Goal: Task Accomplishment & Management: Manage account settings

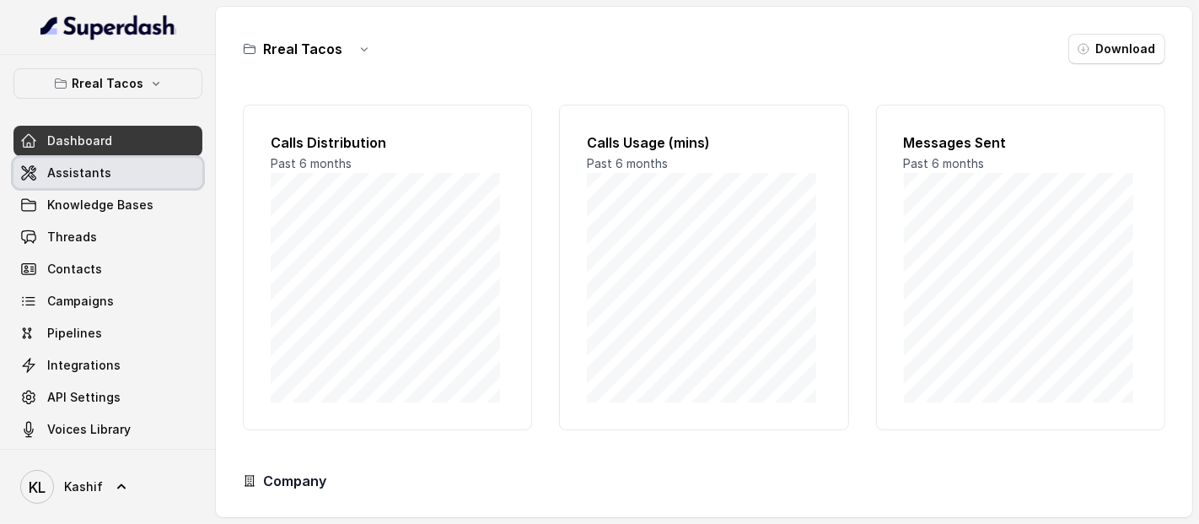
click at [143, 180] on link "Assistants" at bounding box center [107, 173] width 189 height 30
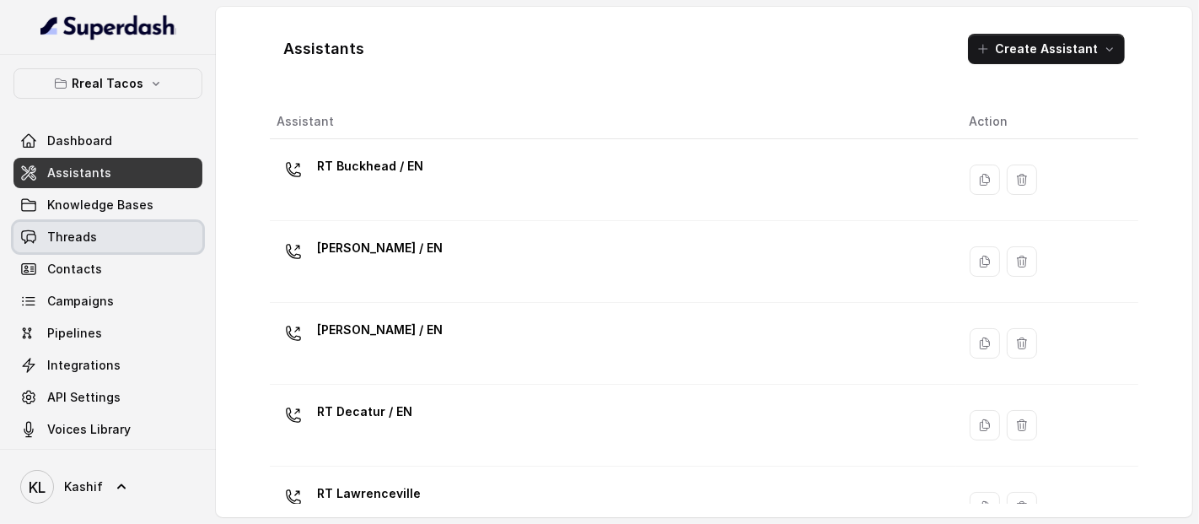
click at [127, 248] on link "Threads" at bounding box center [107, 237] width 189 height 30
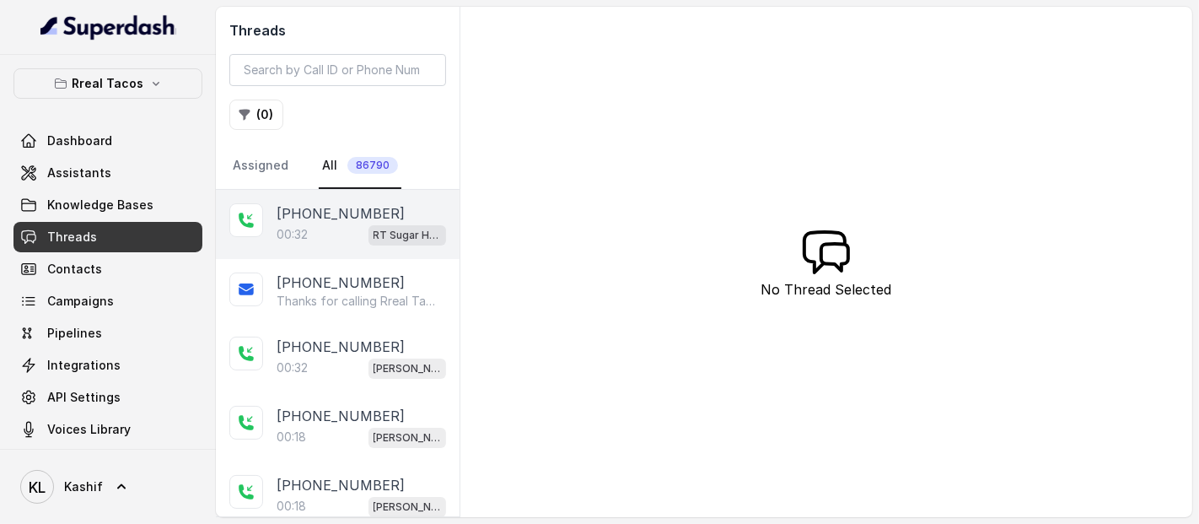
click at [310, 212] on p "[PHONE_NUMBER]" at bounding box center [341, 213] width 128 height 20
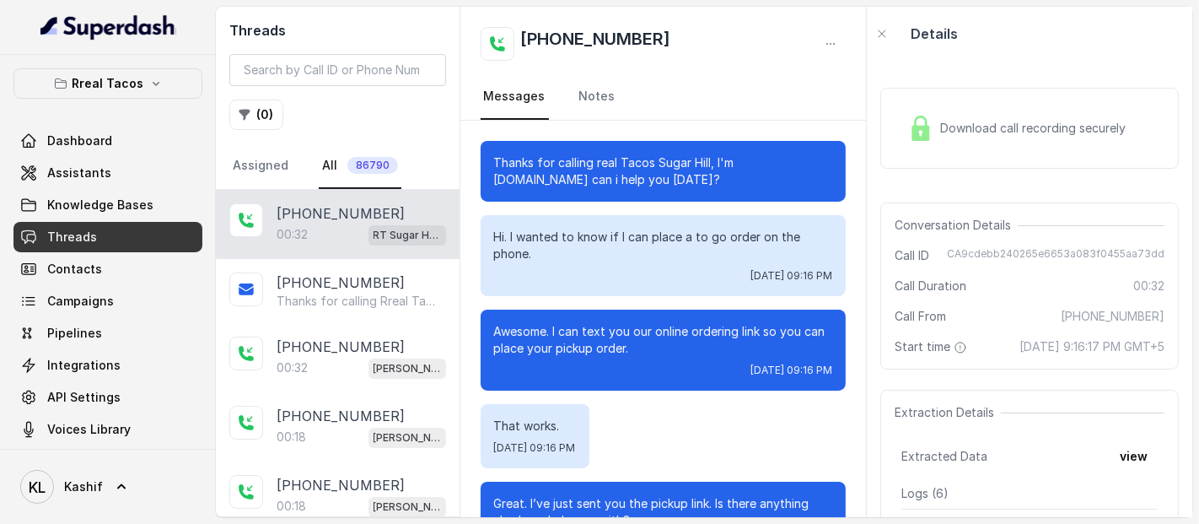
scroll to position [202, 0]
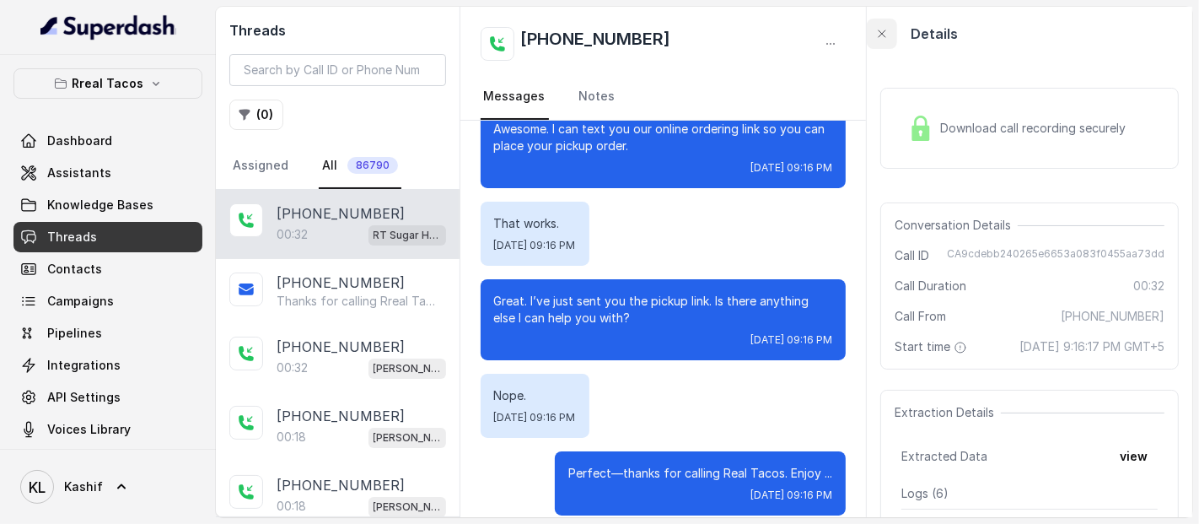
click at [880, 30] on icon "button" at bounding box center [881, 33] width 13 height 13
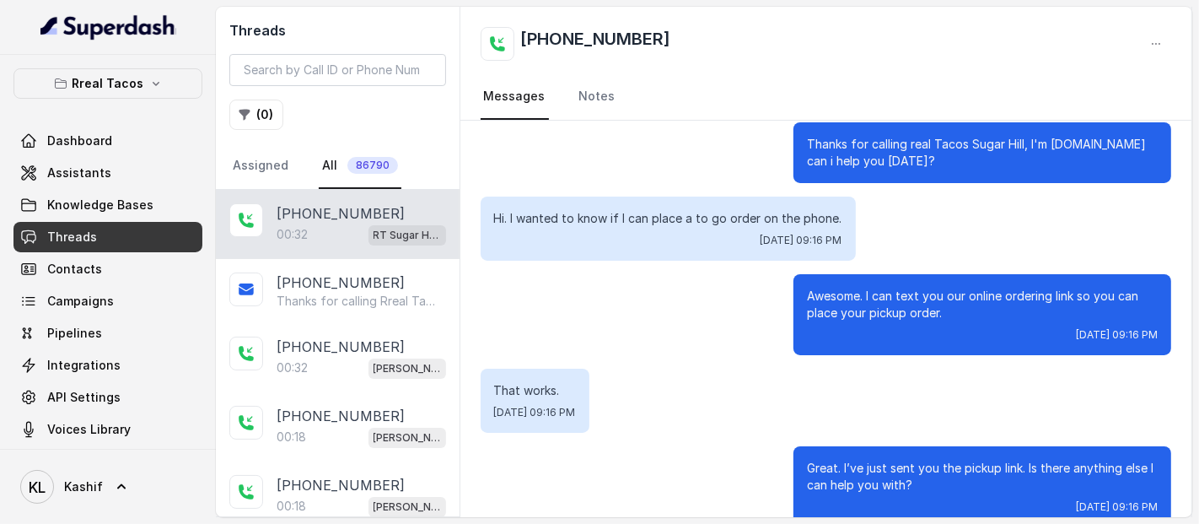
scroll to position [0, 0]
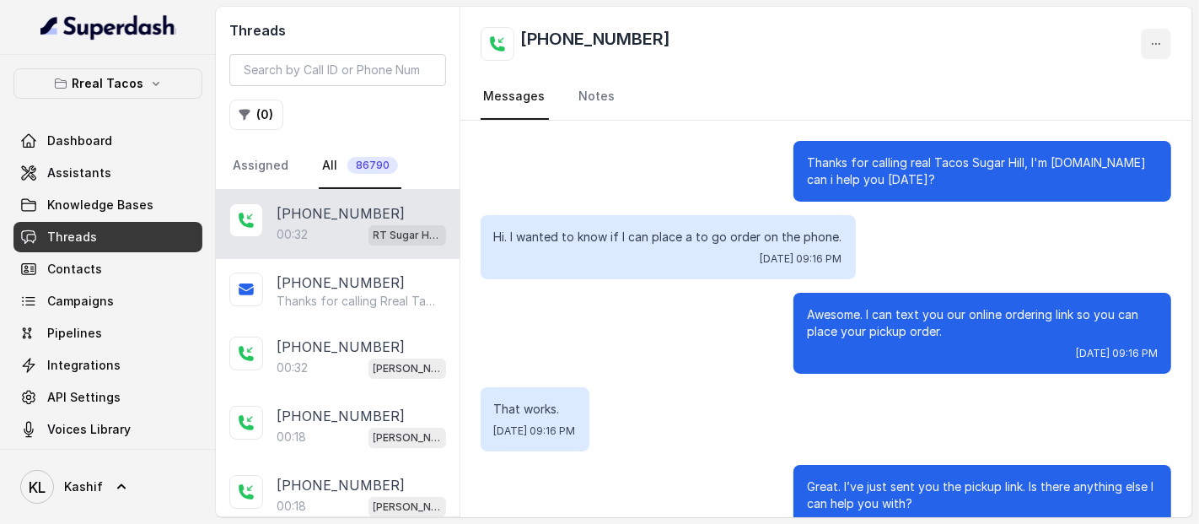
click at [1165, 39] on button "button" at bounding box center [1156, 44] width 30 height 30
click at [702, 243] on div "[PHONE_NUMBER] Messages Notes Thanks for calling real Tacos Sugar Hill, I'm [DO…" at bounding box center [826, 262] width 733 height 510
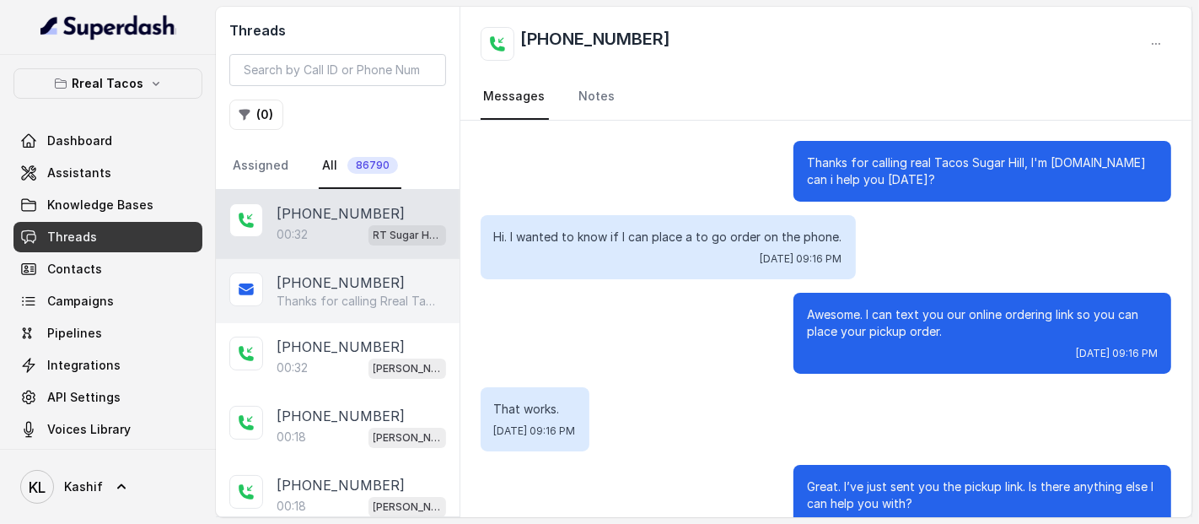
click at [340, 310] on div "[PHONE_NUMBER] Thanks for calling Rreal Tacos! Check out our menu: [URL][DOMAIN…" at bounding box center [338, 291] width 244 height 64
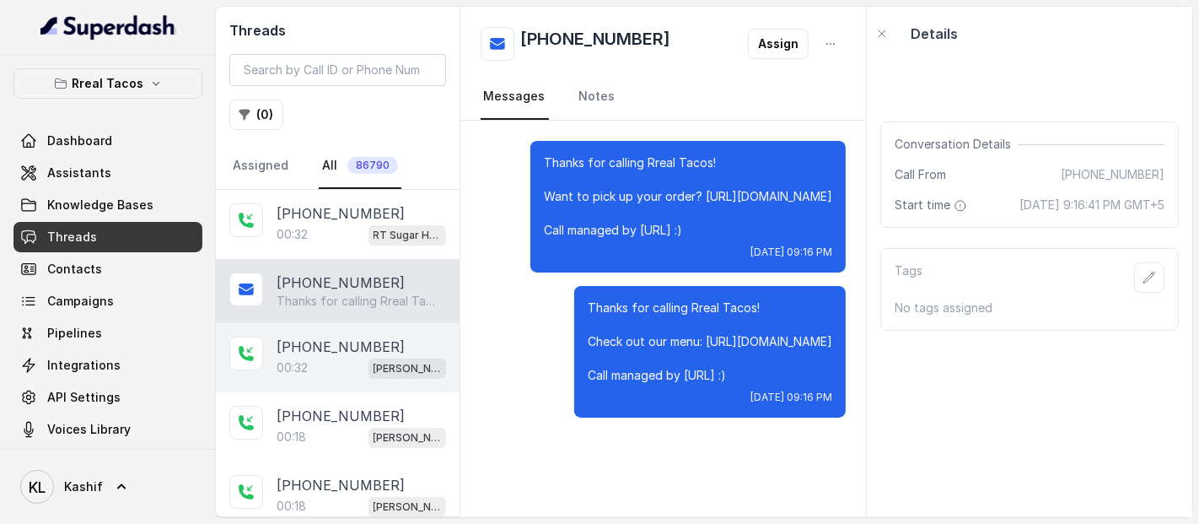
click at [336, 352] on p "[PHONE_NUMBER]" at bounding box center [341, 346] width 128 height 20
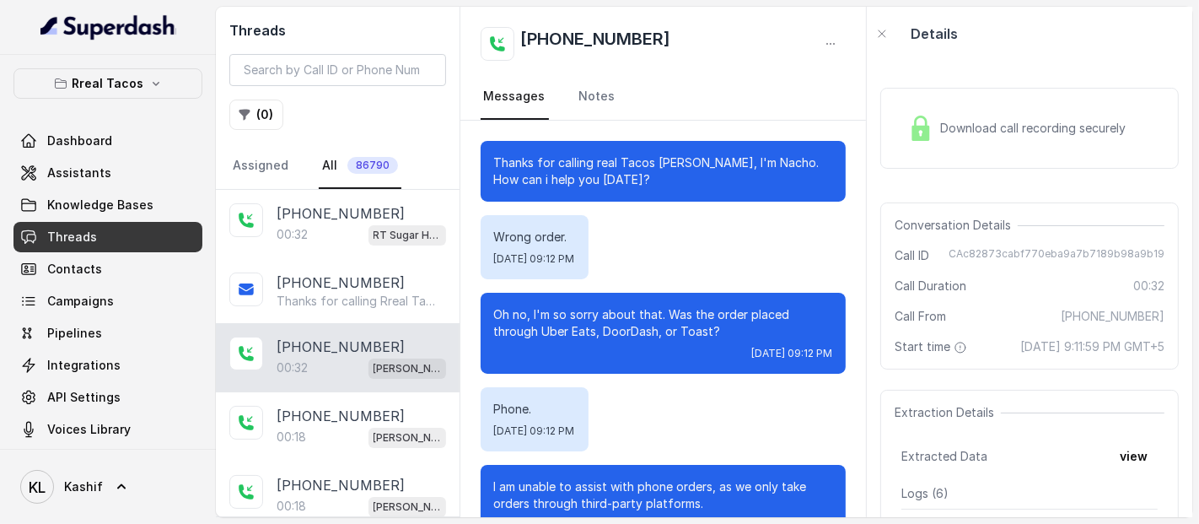
scroll to position [48, 0]
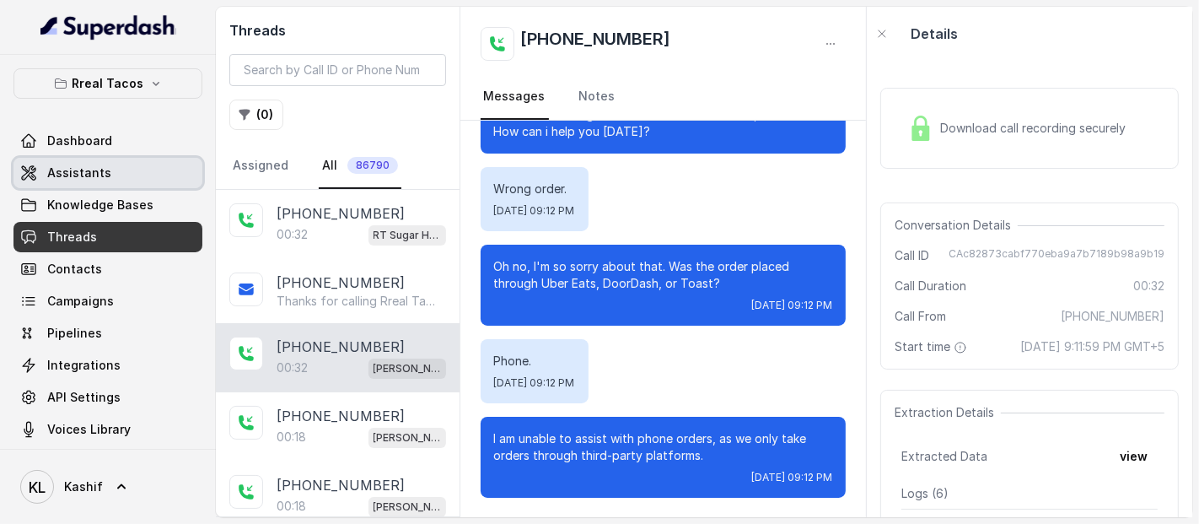
click at [120, 159] on link "Assistants" at bounding box center [107, 173] width 189 height 30
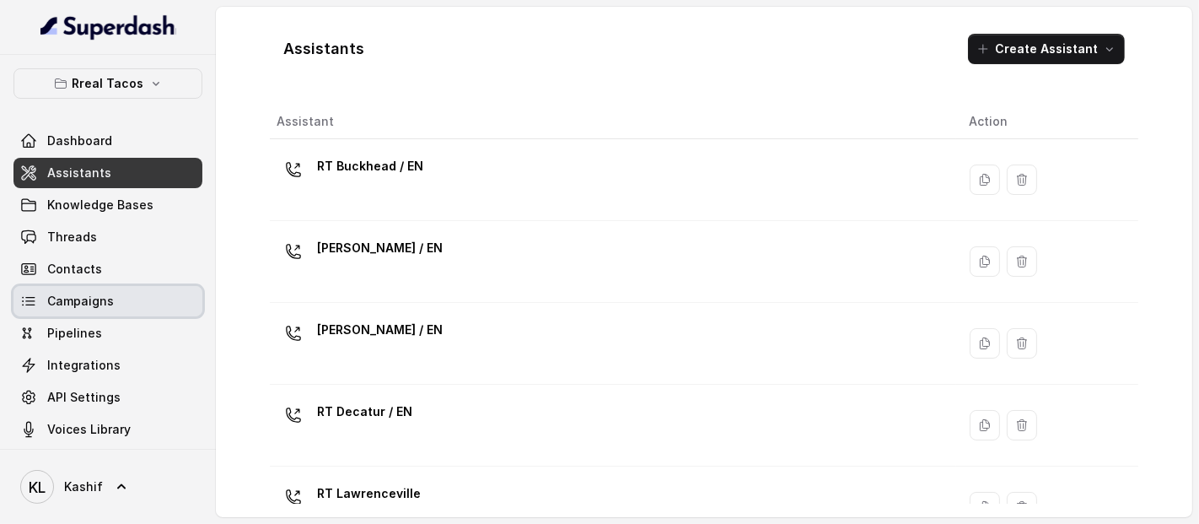
click at [105, 302] on span "Campaigns" at bounding box center [80, 301] width 67 height 17
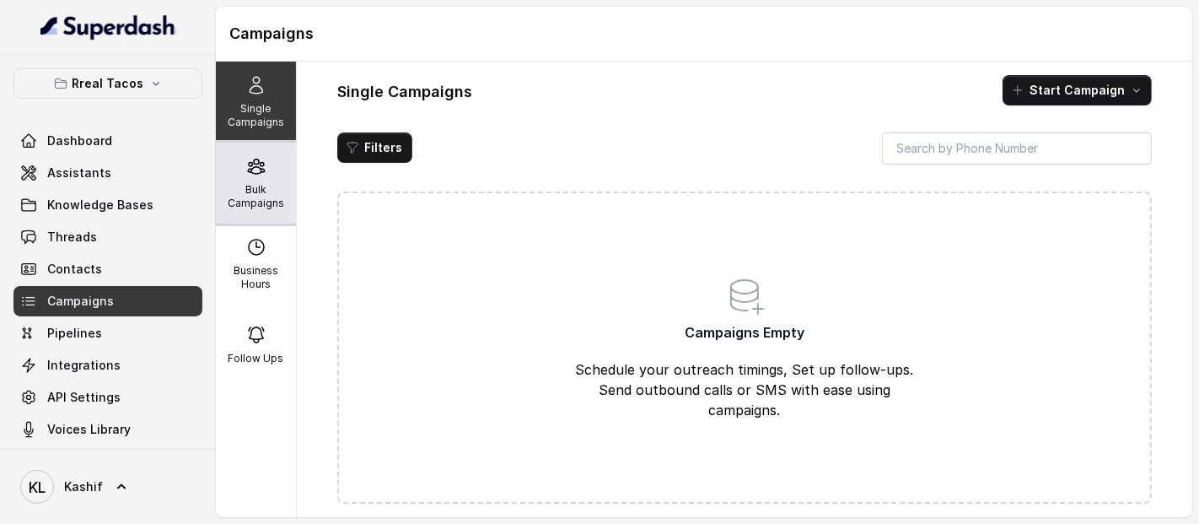
click at [220, 206] on div "Bulk Campaigns" at bounding box center [256, 183] width 80 height 81
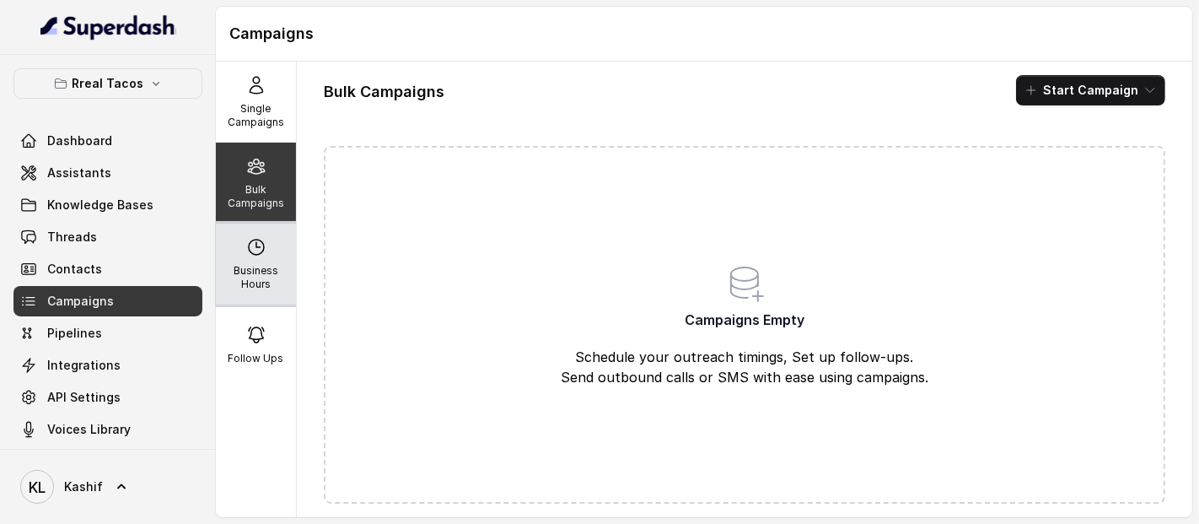
click at [241, 283] on p "Business Hours" at bounding box center [256, 277] width 67 height 27
select select "US/Eastern"
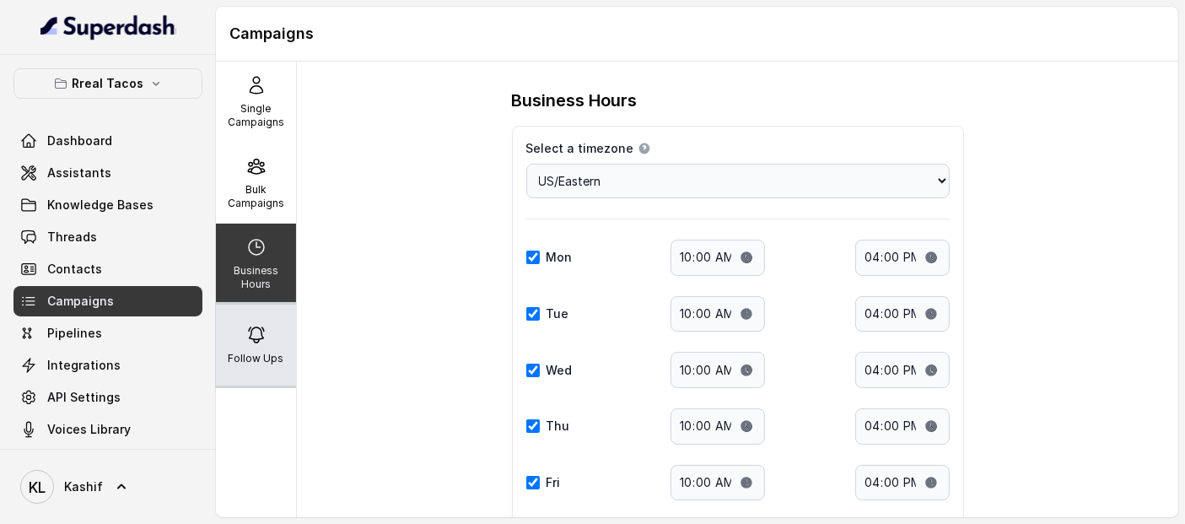
click at [248, 328] on icon at bounding box center [256, 335] width 20 height 20
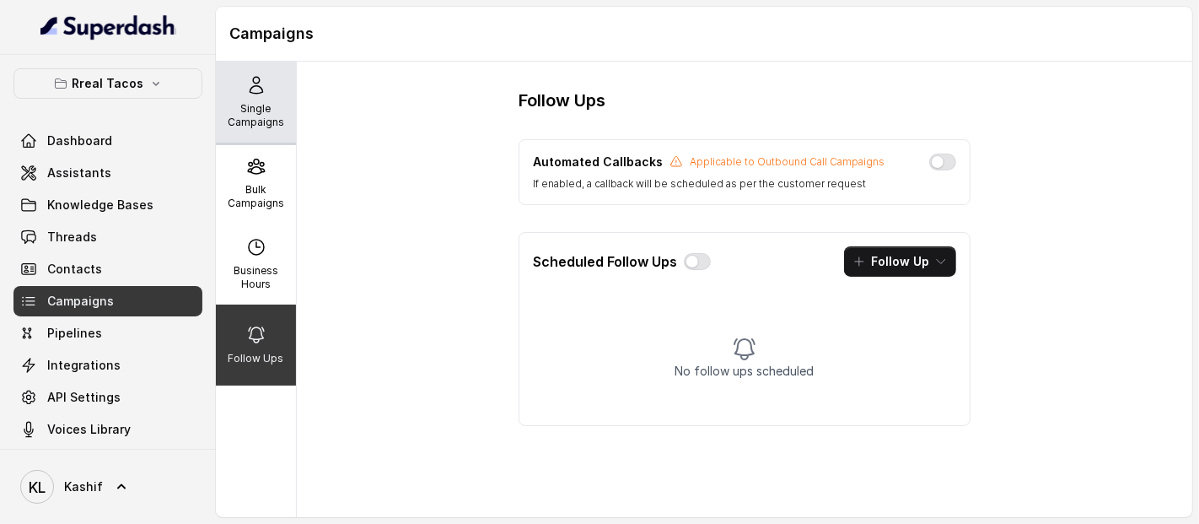
click at [221, 124] on div "Single Campaigns" at bounding box center [256, 102] width 80 height 81
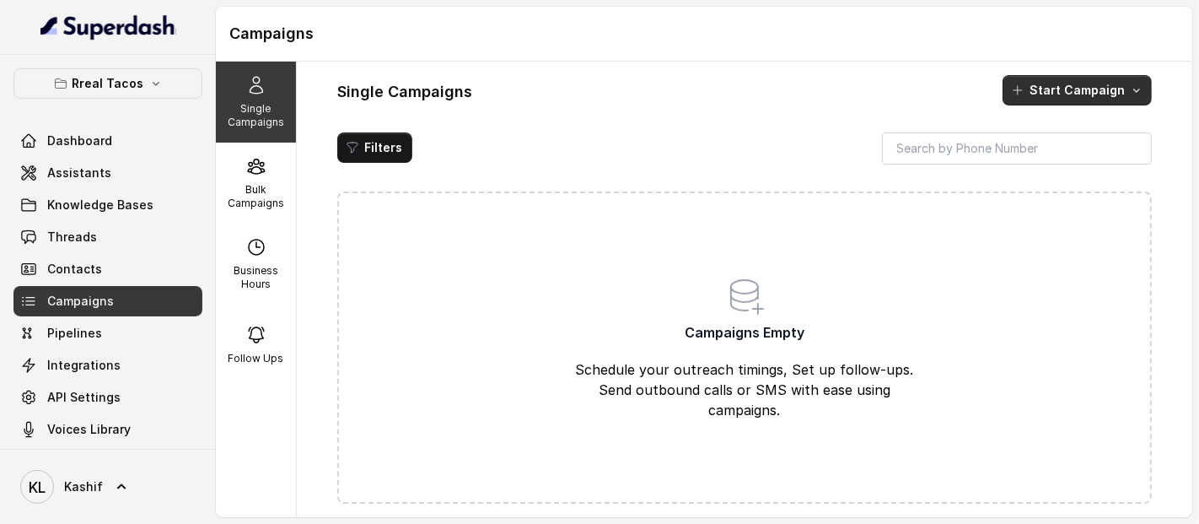
click at [1141, 93] on icon "button" at bounding box center [1136, 89] width 13 height 13
click at [877, 101] on div "Single Campaigns Start Campaign" at bounding box center [744, 90] width 815 height 30
click at [385, 149] on button "Filters" at bounding box center [374, 147] width 75 height 30
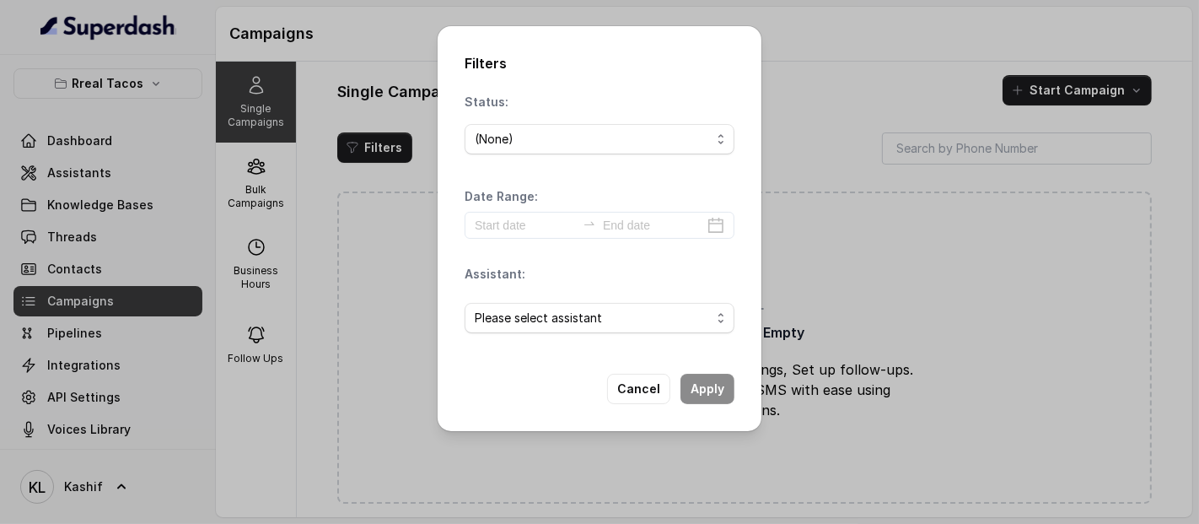
click at [384, 149] on div "Filters Status: (None) Date Range: Assistant: Please select assistant Cancel Ap…" at bounding box center [599, 262] width 1199 height 524
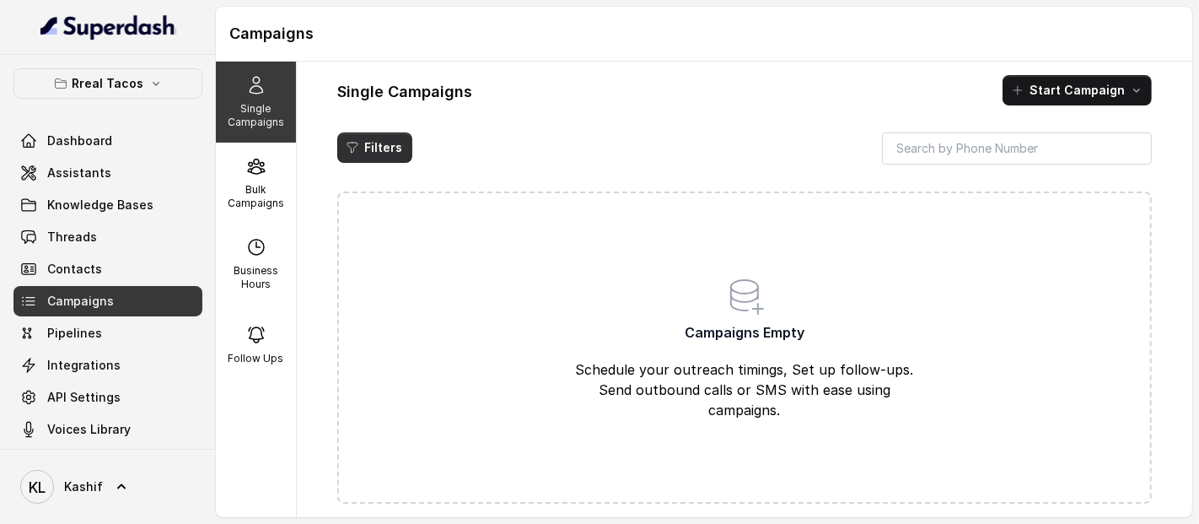
click at [384, 149] on button "Filters" at bounding box center [374, 147] width 75 height 30
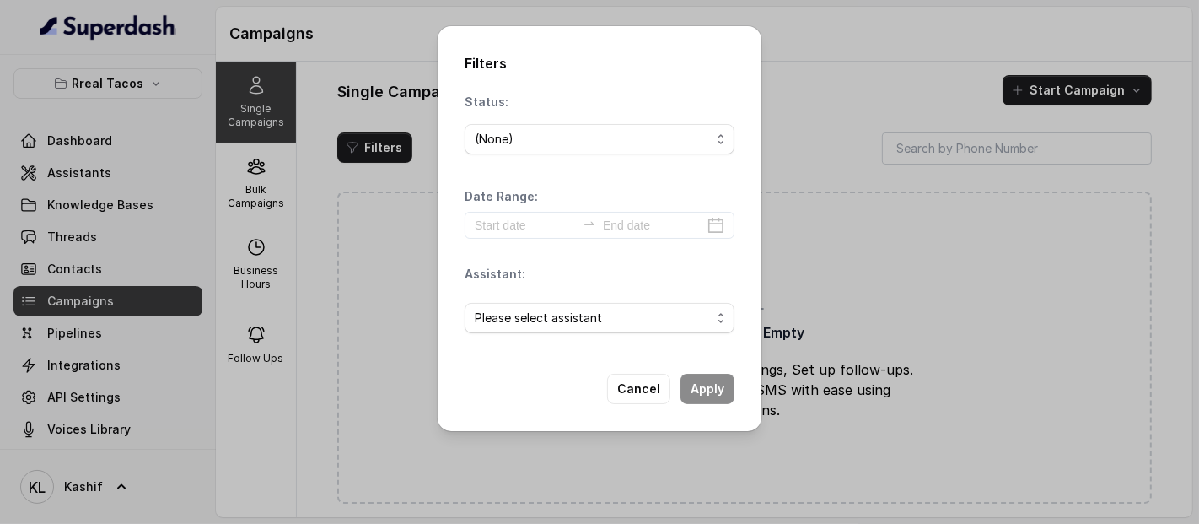
click at [383, 149] on div "Filters Status: (None) Date Range: Assistant: Please select assistant Cancel Ap…" at bounding box center [599, 262] width 1199 height 524
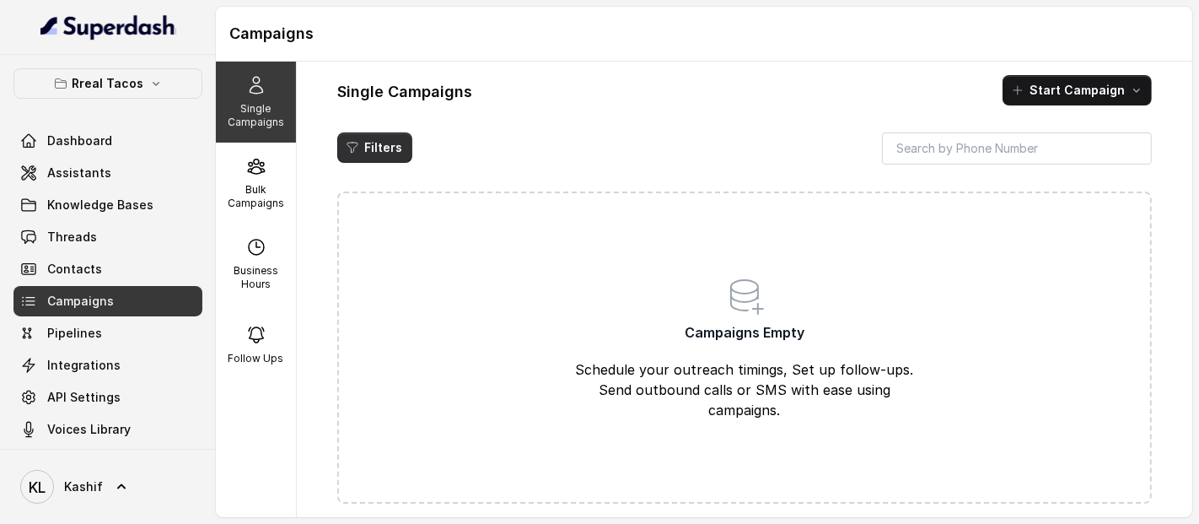
click at [383, 149] on button "Filters" at bounding box center [374, 147] width 75 height 30
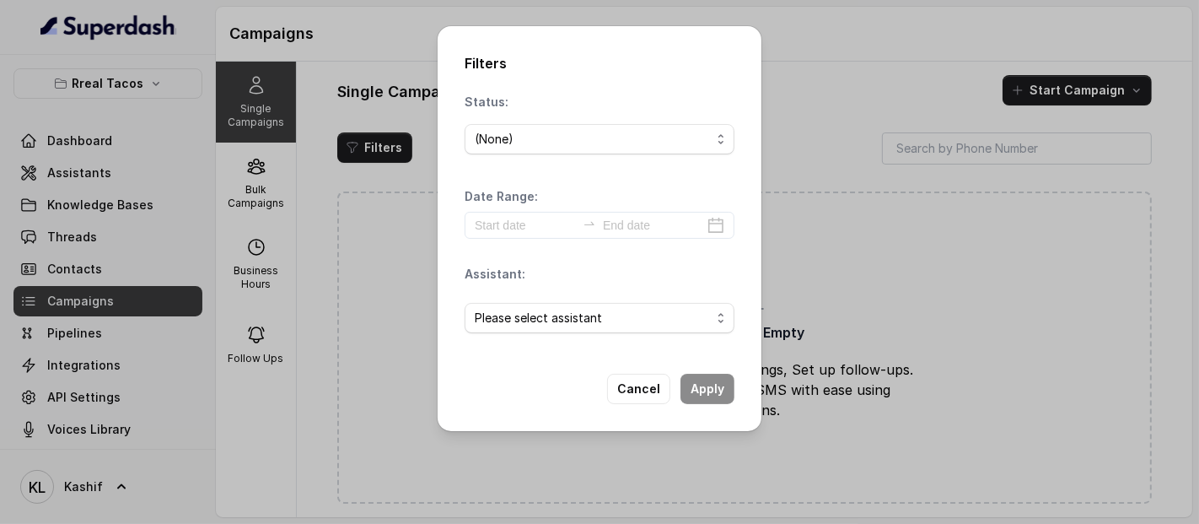
click at [383, 149] on div "Filters Status: (None) Date Range: Assistant: Please select assistant Cancel Ap…" at bounding box center [599, 262] width 1199 height 524
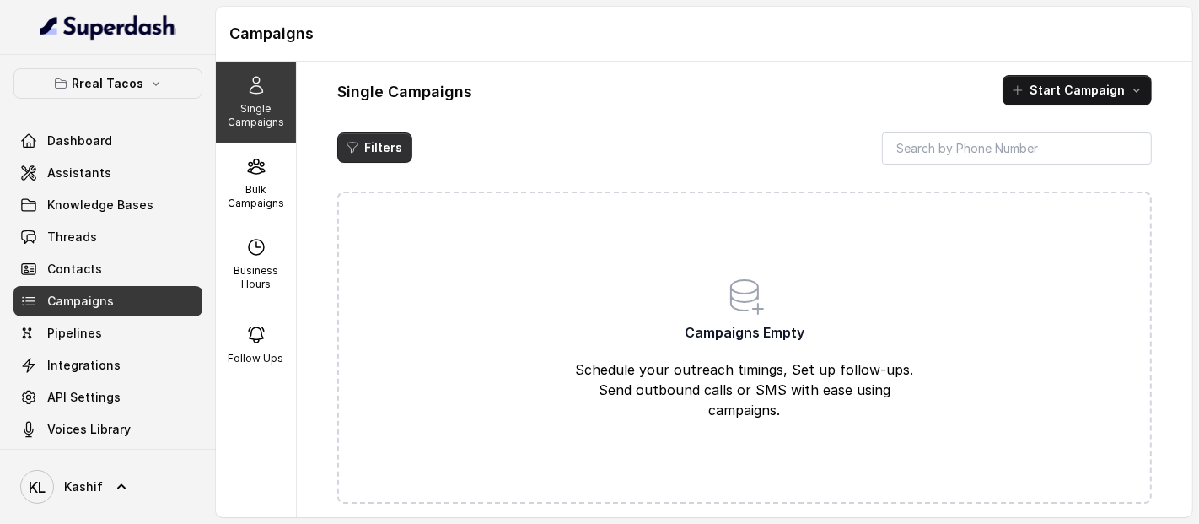
click at [383, 149] on button "Filters" at bounding box center [374, 147] width 75 height 30
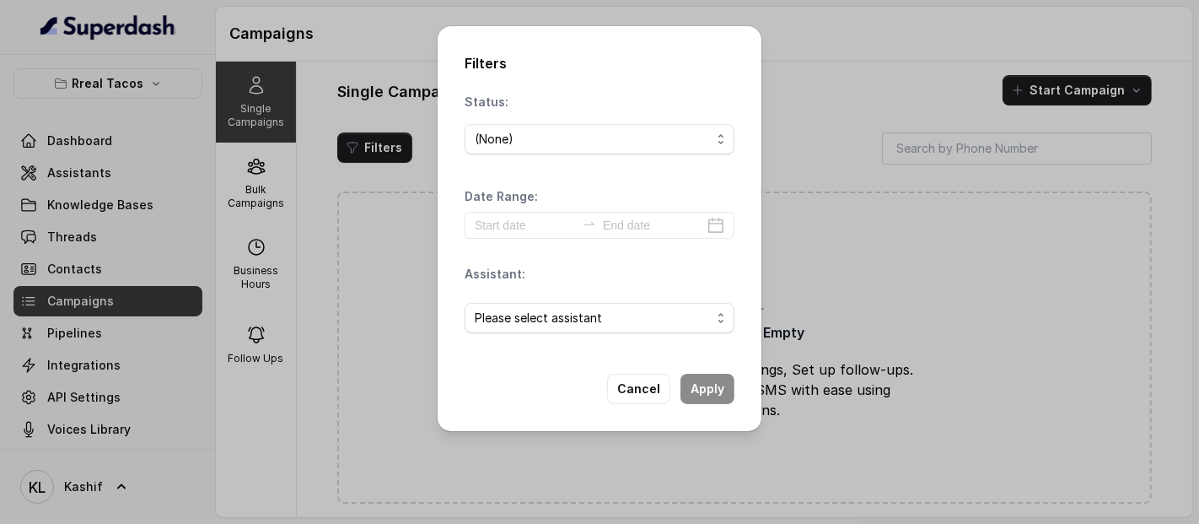
click at [383, 149] on div "Filters Status: (None) Date Range: Assistant: Please select assistant Cancel Ap…" at bounding box center [599, 262] width 1199 height 524
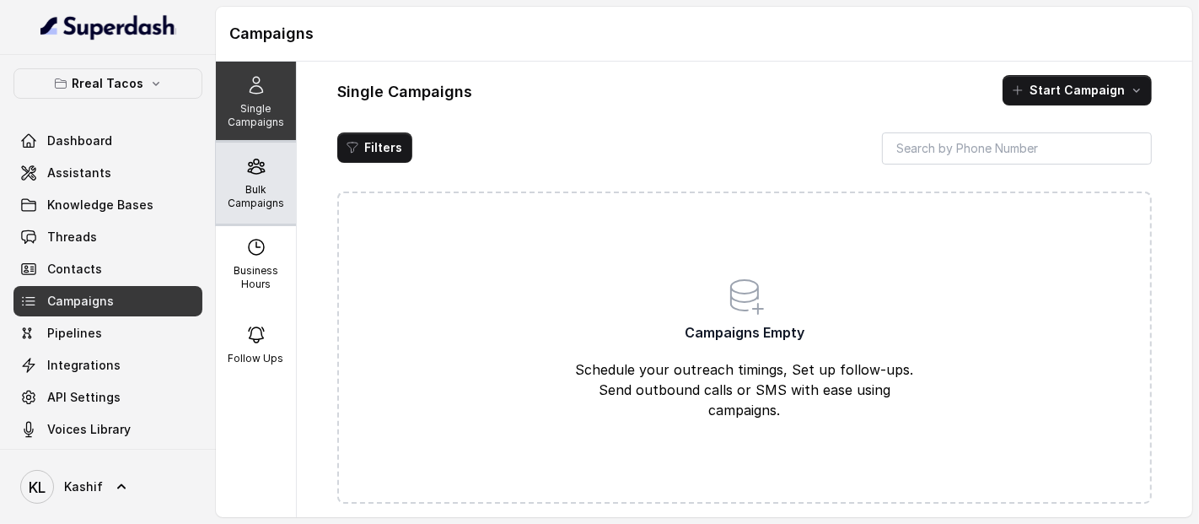
click at [260, 174] on div "Bulk Campaigns" at bounding box center [256, 183] width 80 height 81
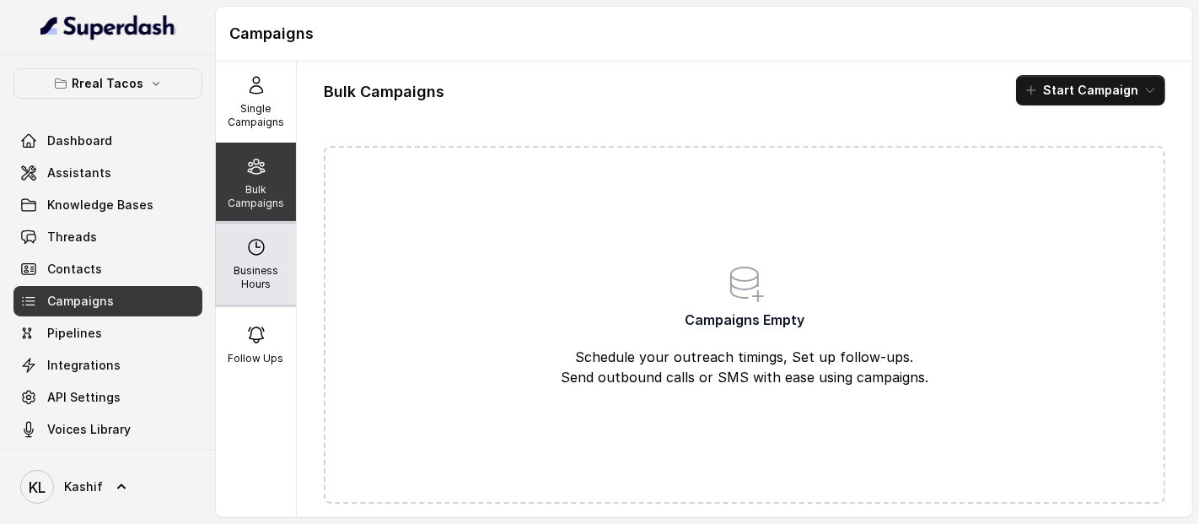
click at [250, 272] on p "Business Hours" at bounding box center [256, 277] width 67 height 27
select select "US/Eastern"
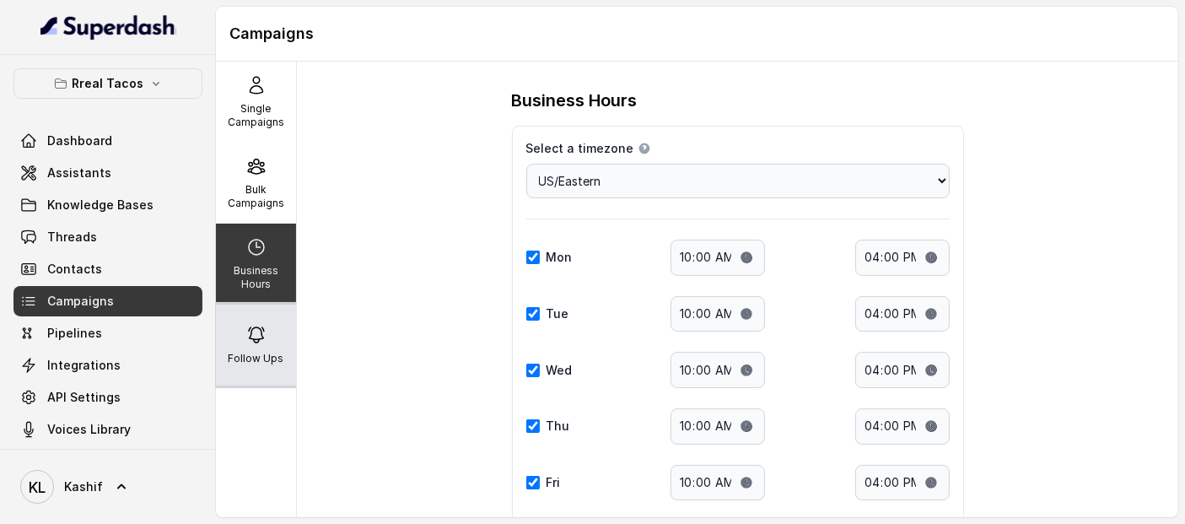
click at [250, 353] on p "Follow Ups" at bounding box center [257, 358] width 56 height 13
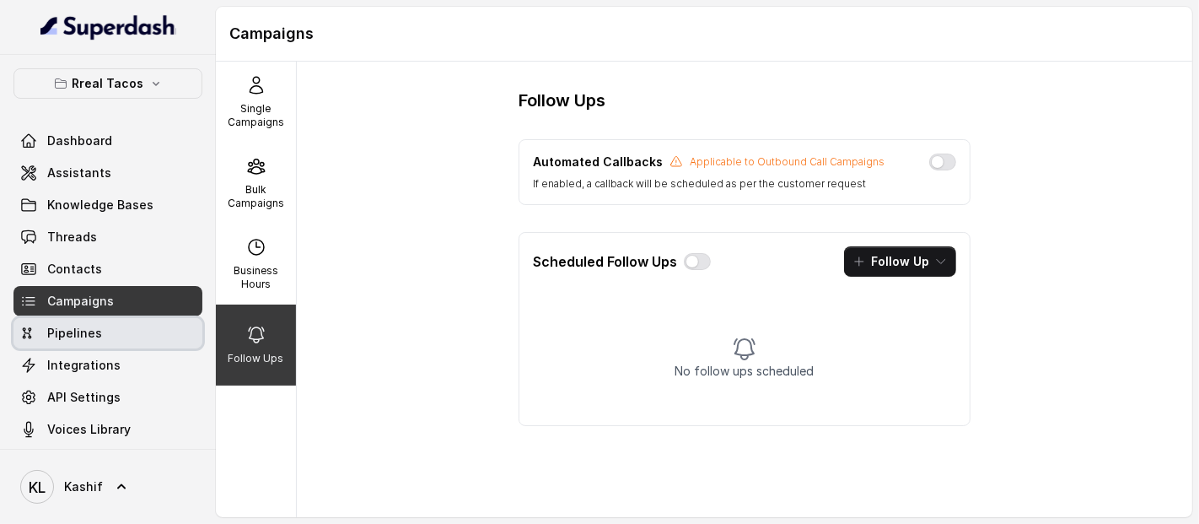
click at [103, 346] on link "Pipelines" at bounding box center [107, 333] width 189 height 30
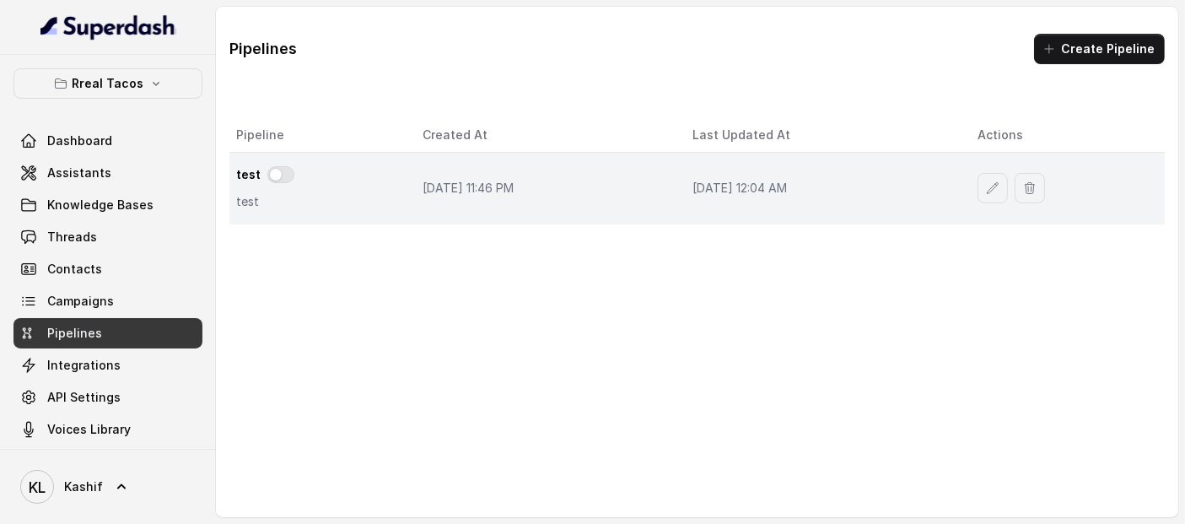
click at [330, 182] on div "test" at bounding box center [315, 176] width 159 height 20
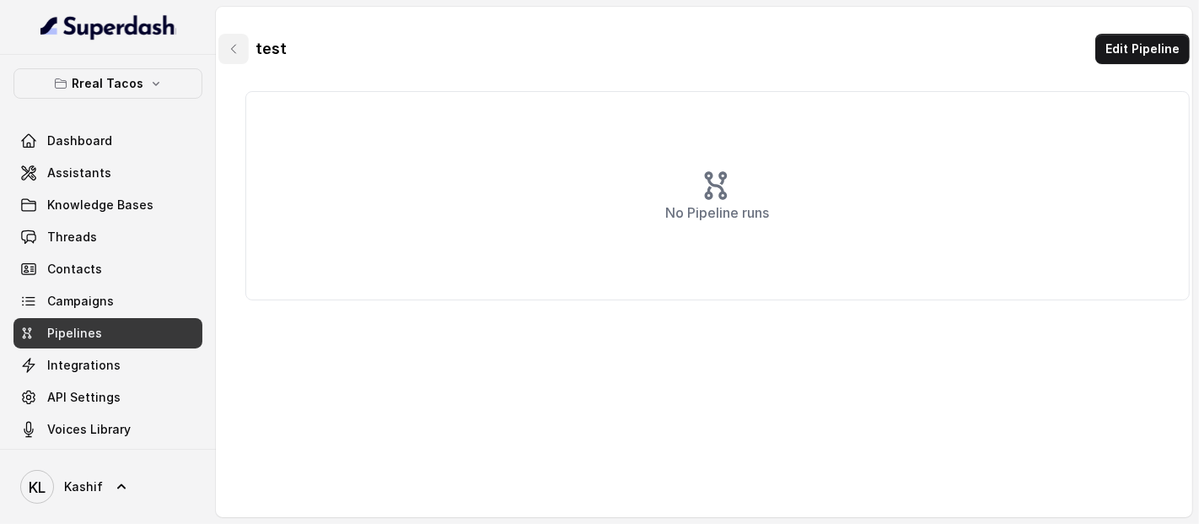
click at [229, 54] on icon "button" at bounding box center [233, 48] width 13 height 13
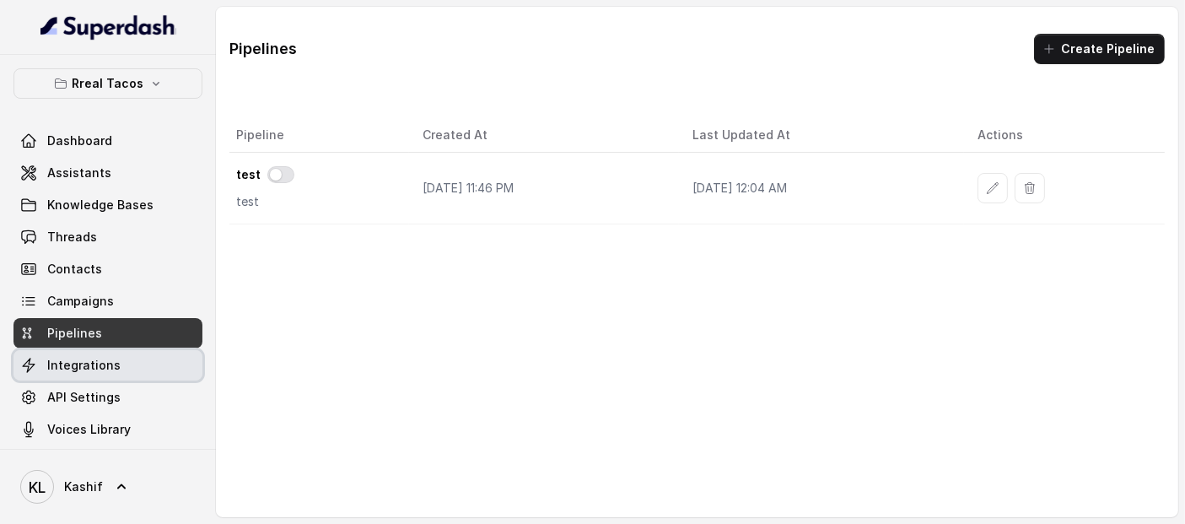
click at [84, 358] on span "Integrations" at bounding box center [83, 365] width 73 height 17
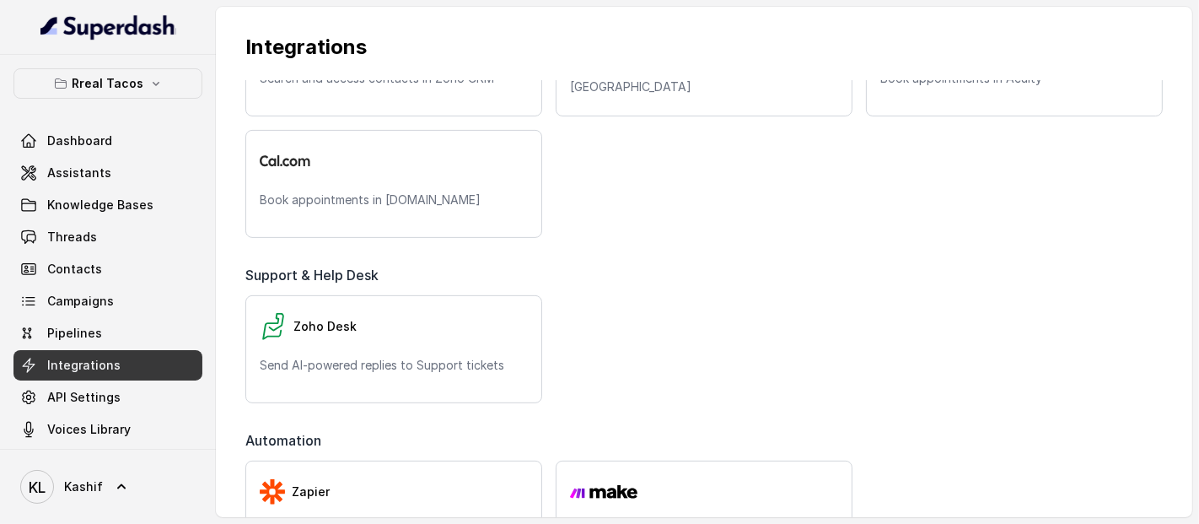
scroll to position [457, 0]
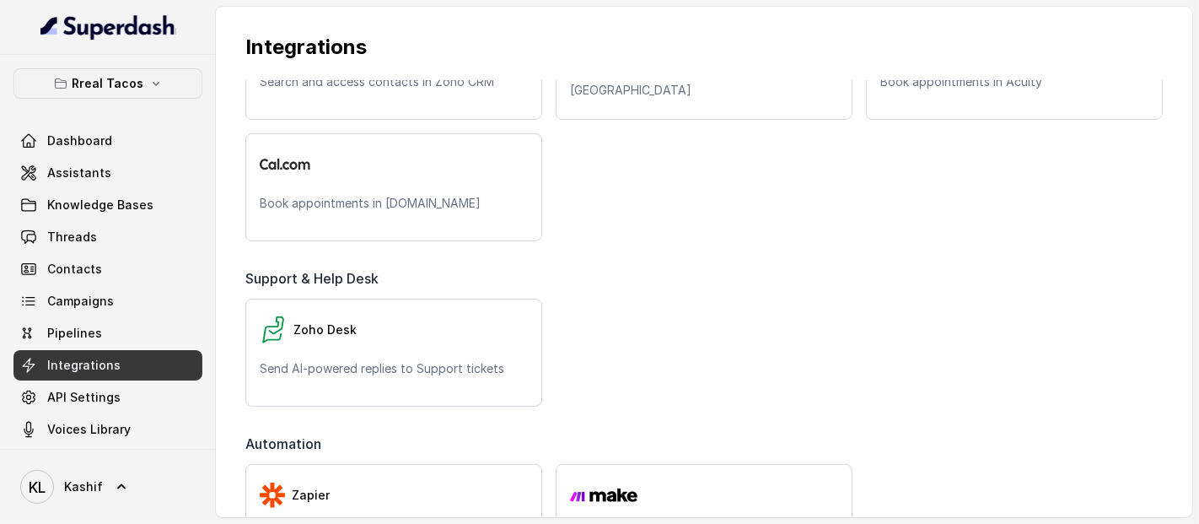
click at [664, 287] on div "Support & Help Desk" at bounding box center [703, 283] width 917 height 30
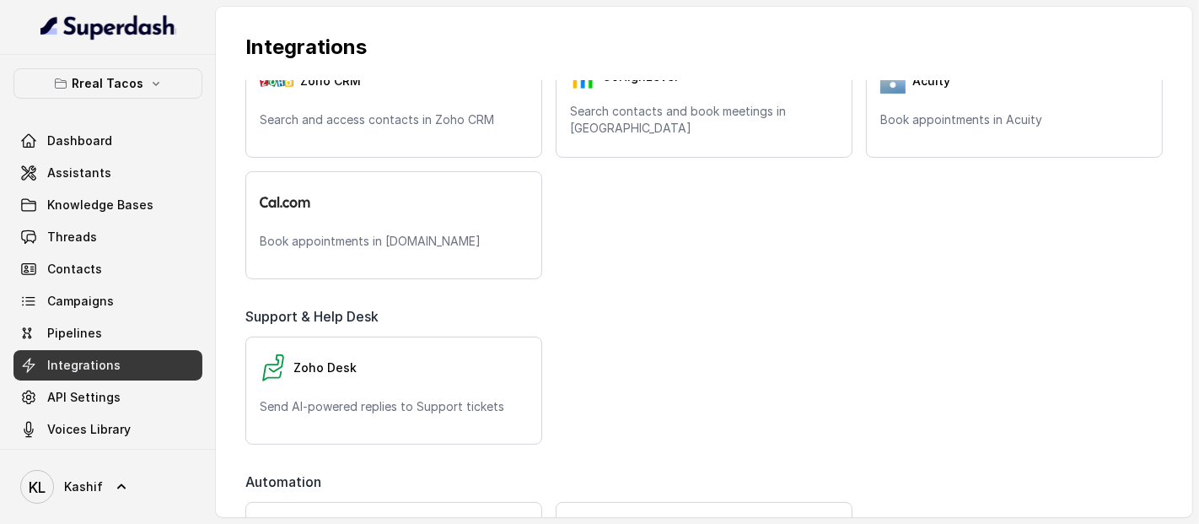
scroll to position [414, 0]
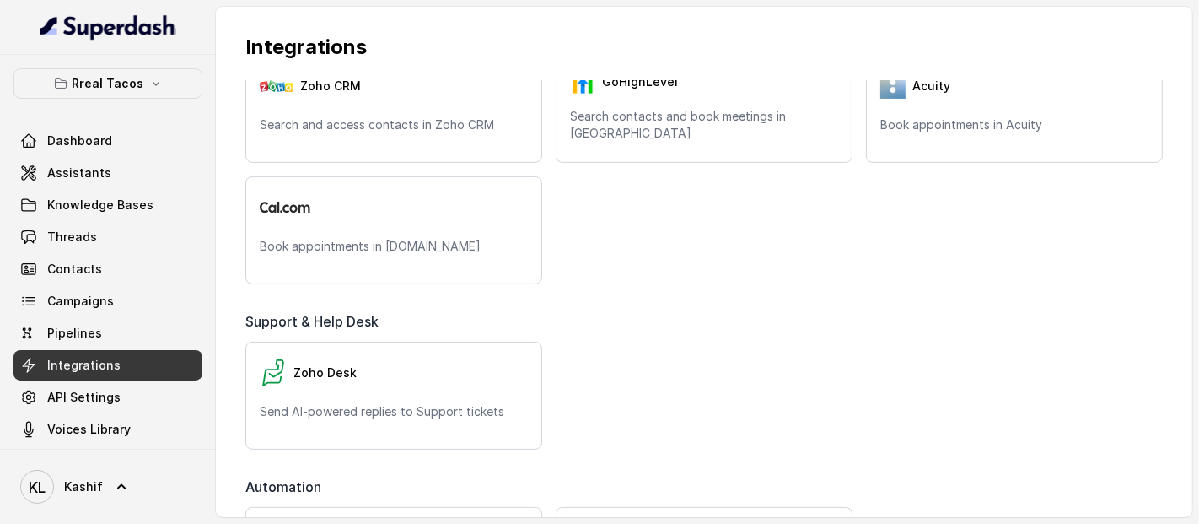
click at [1074, 331] on div "Support & Help Desk" at bounding box center [703, 326] width 917 height 30
click at [1075, 376] on div "Zoho Desk Send AI-powered replies to Support tickets" at bounding box center [703, 396] width 917 height 108
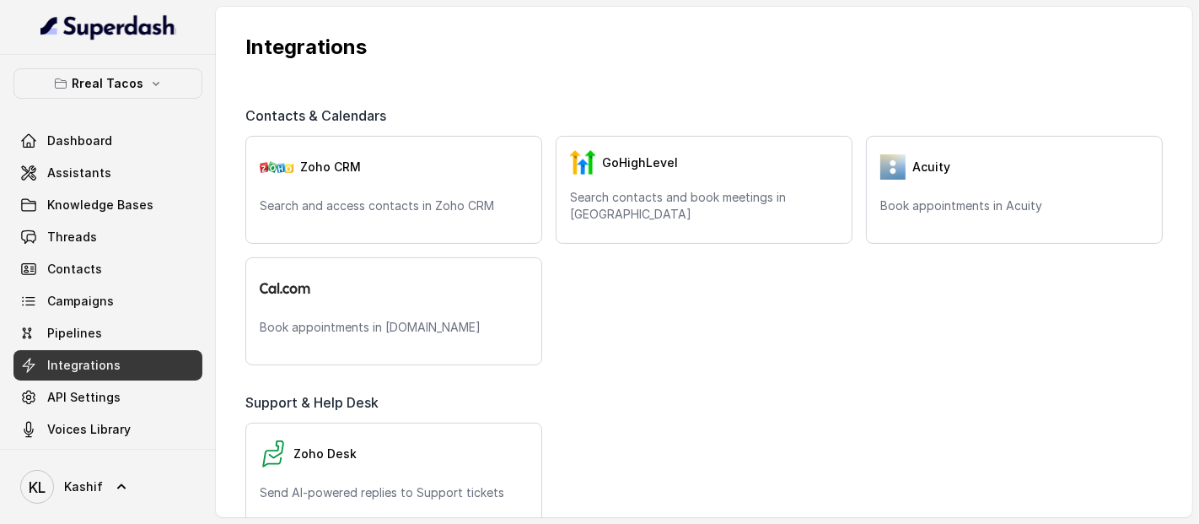
click at [1096, 296] on div "Zoho CRM Search and access contacts in Zoho CRM GoHighLevel Search contacts and…" at bounding box center [703, 250] width 917 height 229
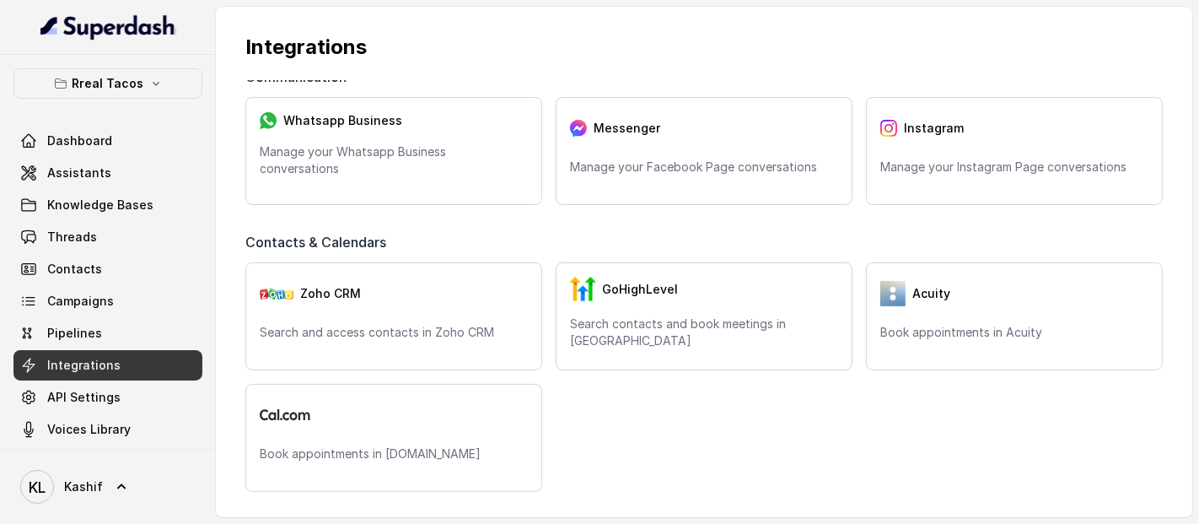
scroll to position [207, 0]
click at [1047, 418] on div "Zoho CRM Search and access contacts in Zoho CRM GoHighLevel Search contacts and…" at bounding box center [703, 376] width 917 height 229
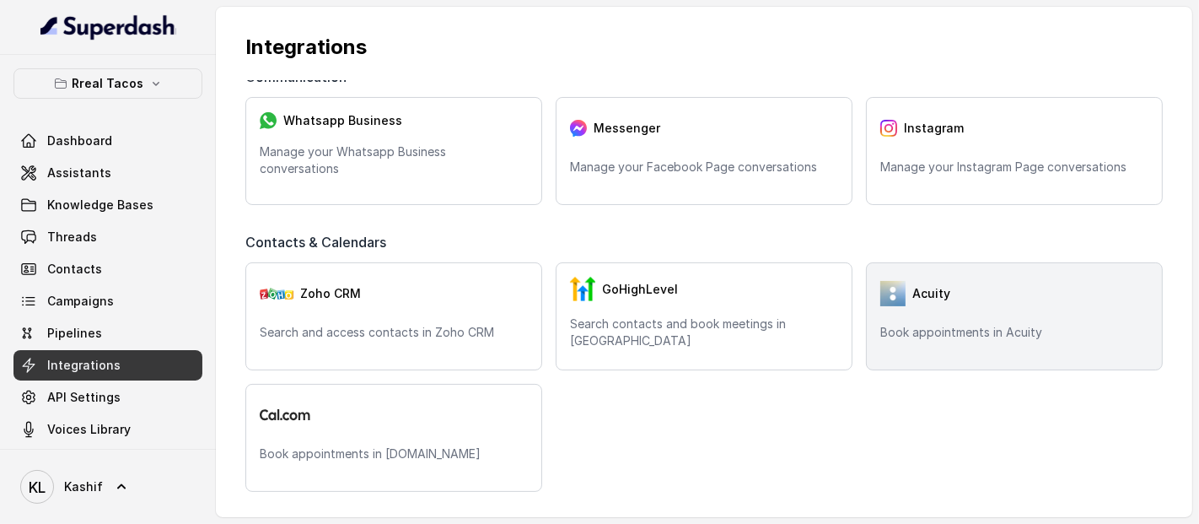
click at [1072, 360] on div "Acuity Book appointments in Acuity" at bounding box center [1014, 316] width 297 height 108
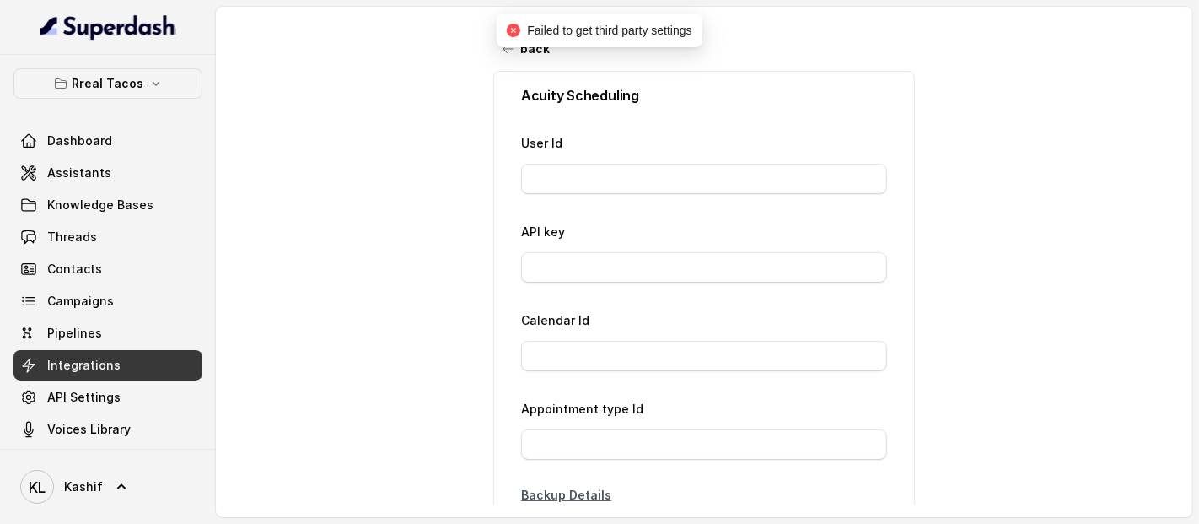
click at [1019, 120] on div "back Acuity Scheduling User Id API key Calendar Id Appointment type Id Backup D…" at bounding box center [704, 256] width 977 height 498
click at [506, 46] on div "Failed to get third party settings" at bounding box center [599, 30] width 205 height 34
click at [503, 48] on icon "button" at bounding box center [508, 49] width 10 height 8
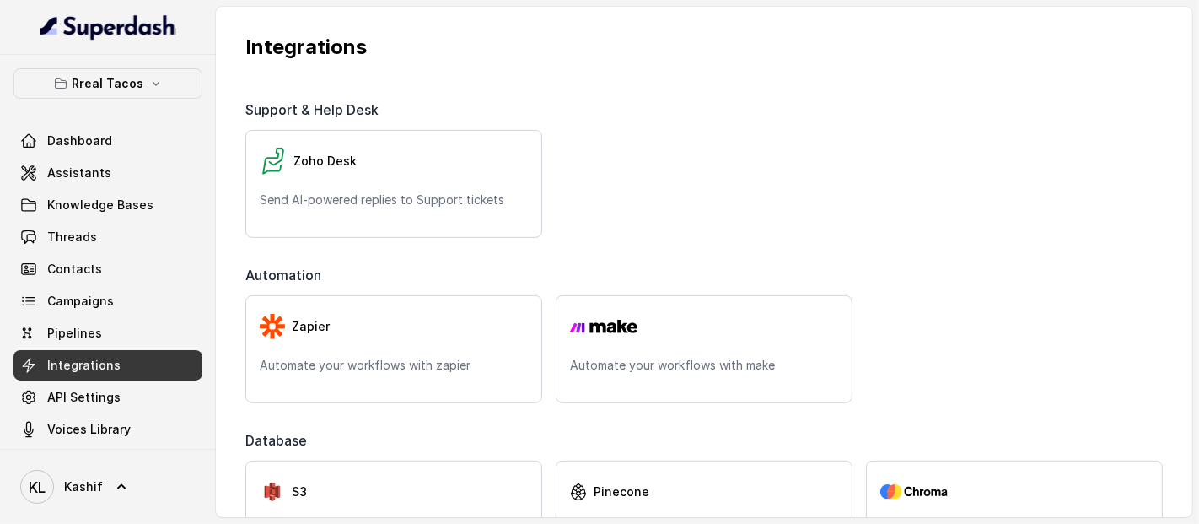
scroll to position [703, 0]
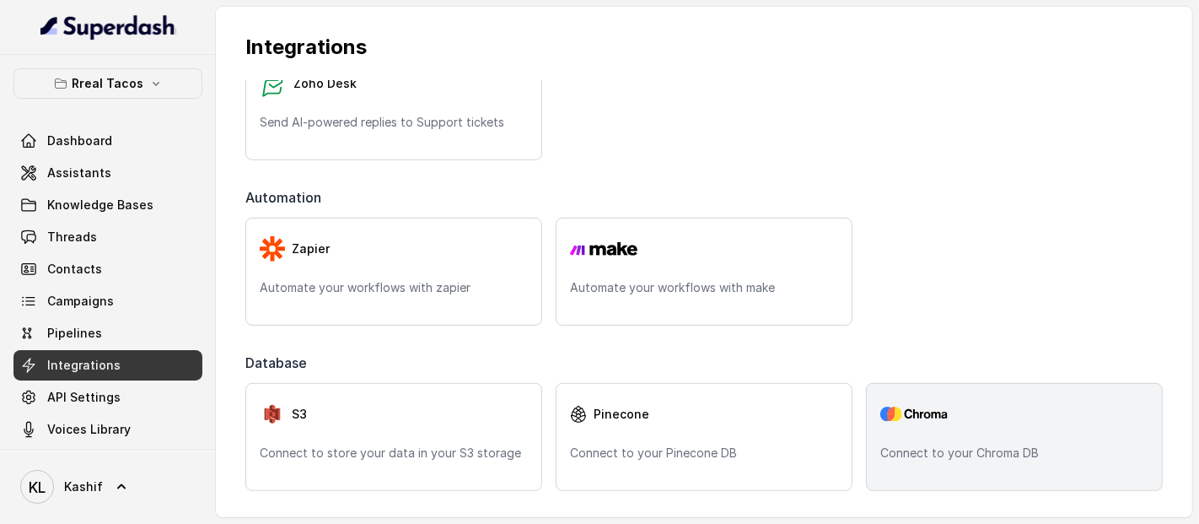
click at [999, 472] on div "Connect to your Chroma DB" at bounding box center [1014, 437] width 297 height 108
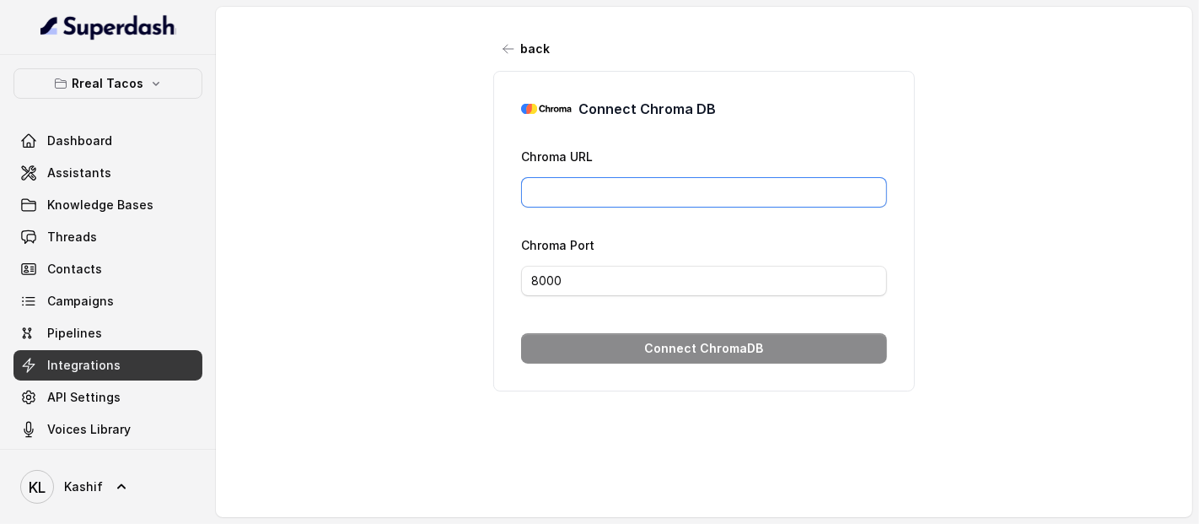
click at [740, 199] on input "Chroma URL" at bounding box center [704, 192] width 366 height 30
click at [502, 50] on icon "button" at bounding box center [508, 48] width 13 height 13
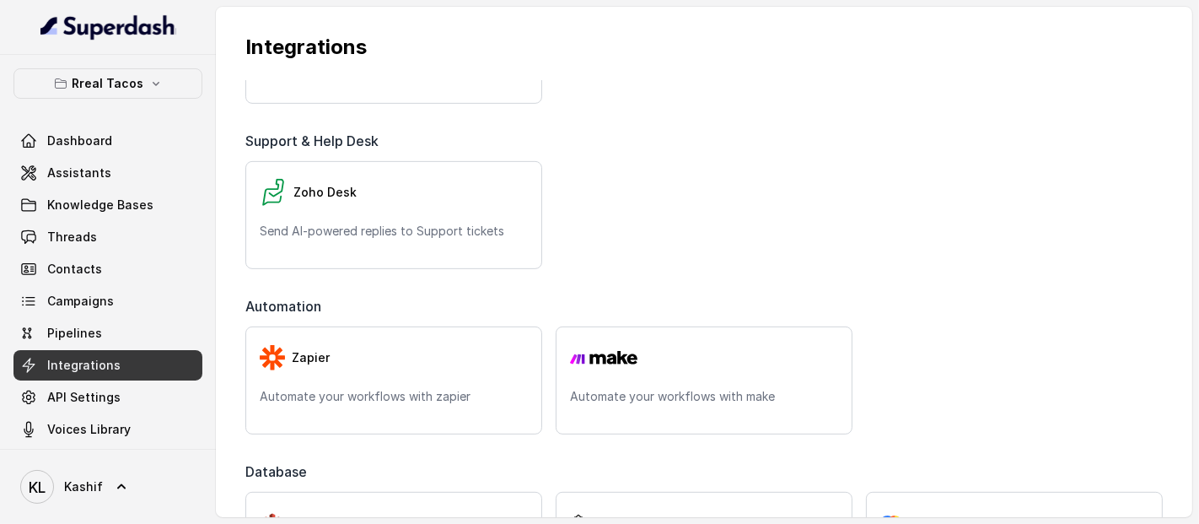
scroll to position [703, 0]
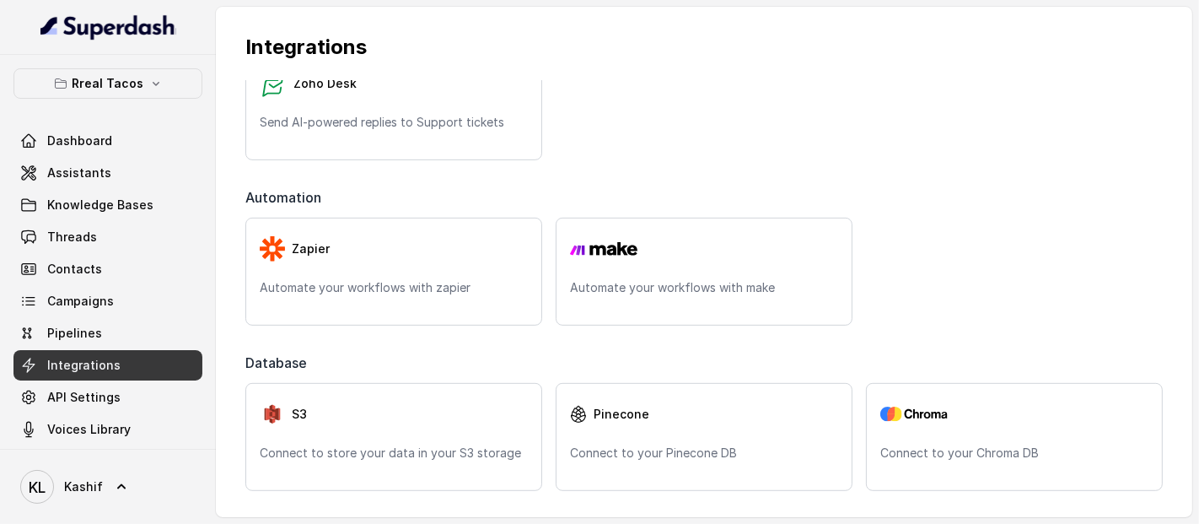
click at [121, 405] on link "API Settings" at bounding box center [107, 397] width 189 height 30
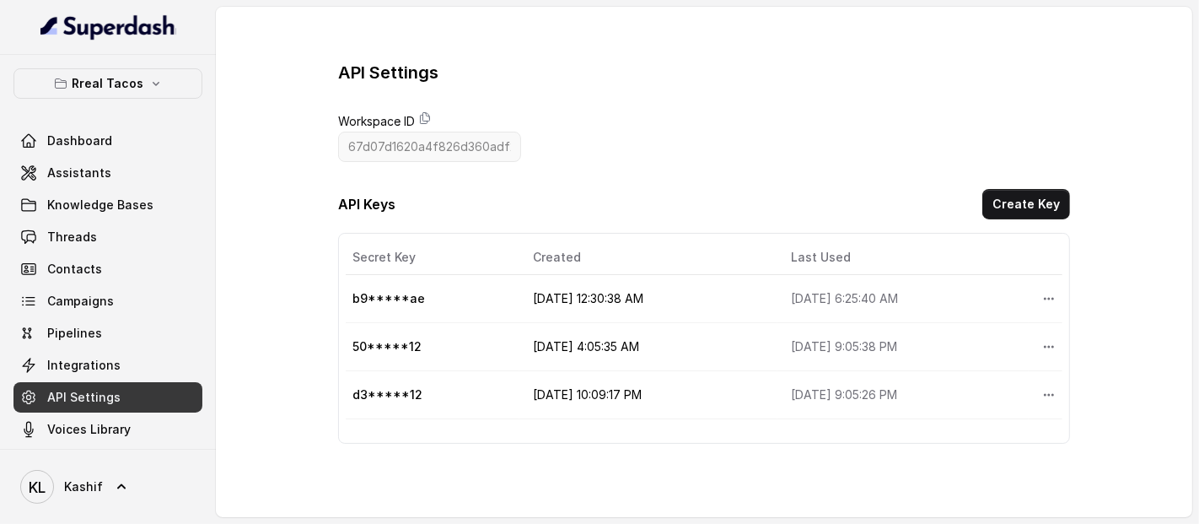
click at [885, 335] on td "[DATE] 9:05:38 PM" at bounding box center [903, 347] width 251 height 48
click at [118, 436] on span "Voices Library" at bounding box center [88, 429] width 83 height 17
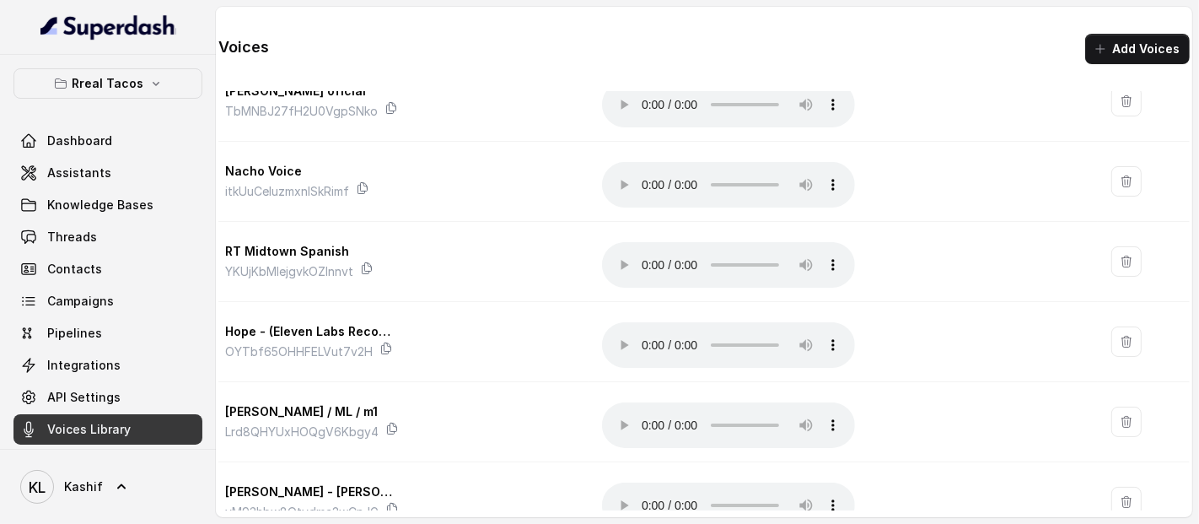
scroll to position [653, 0]
